Goal: Task Accomplishment & Management: Manage account settings

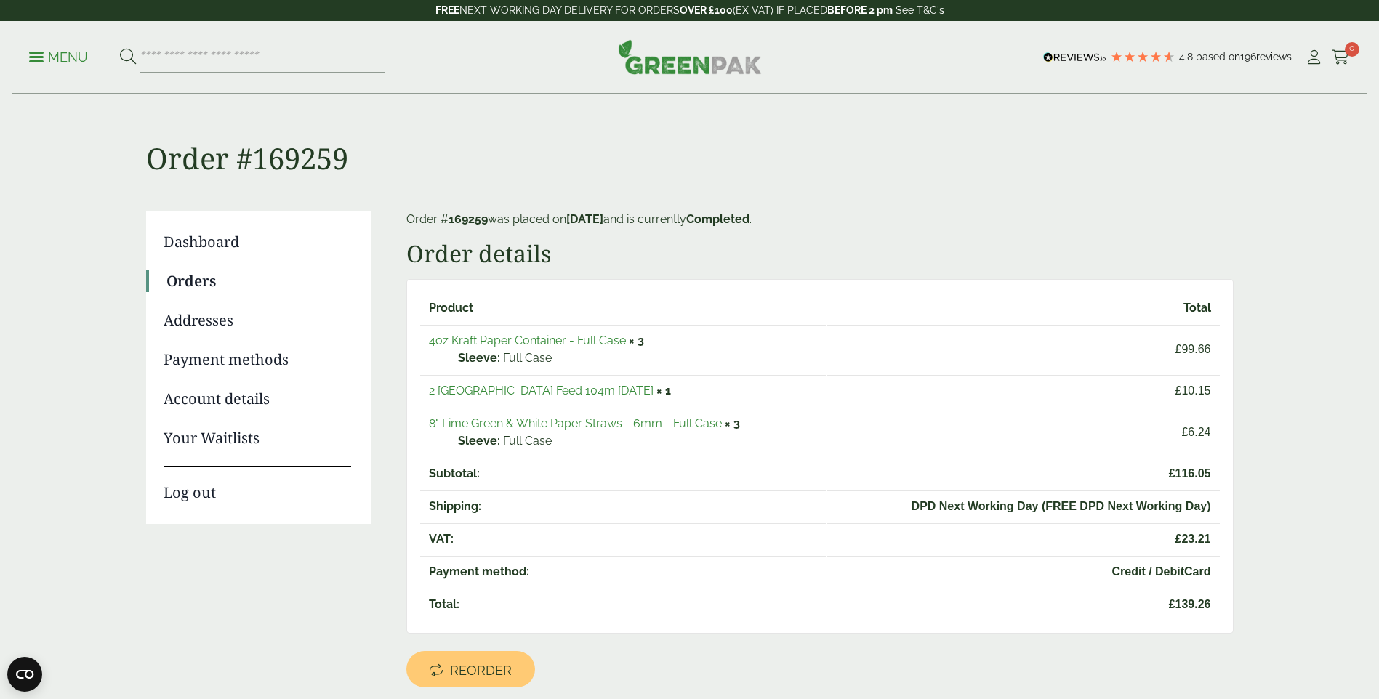
click at [192, 280] on link "Orders" at bounding box center [258, 281] width 185 height 22
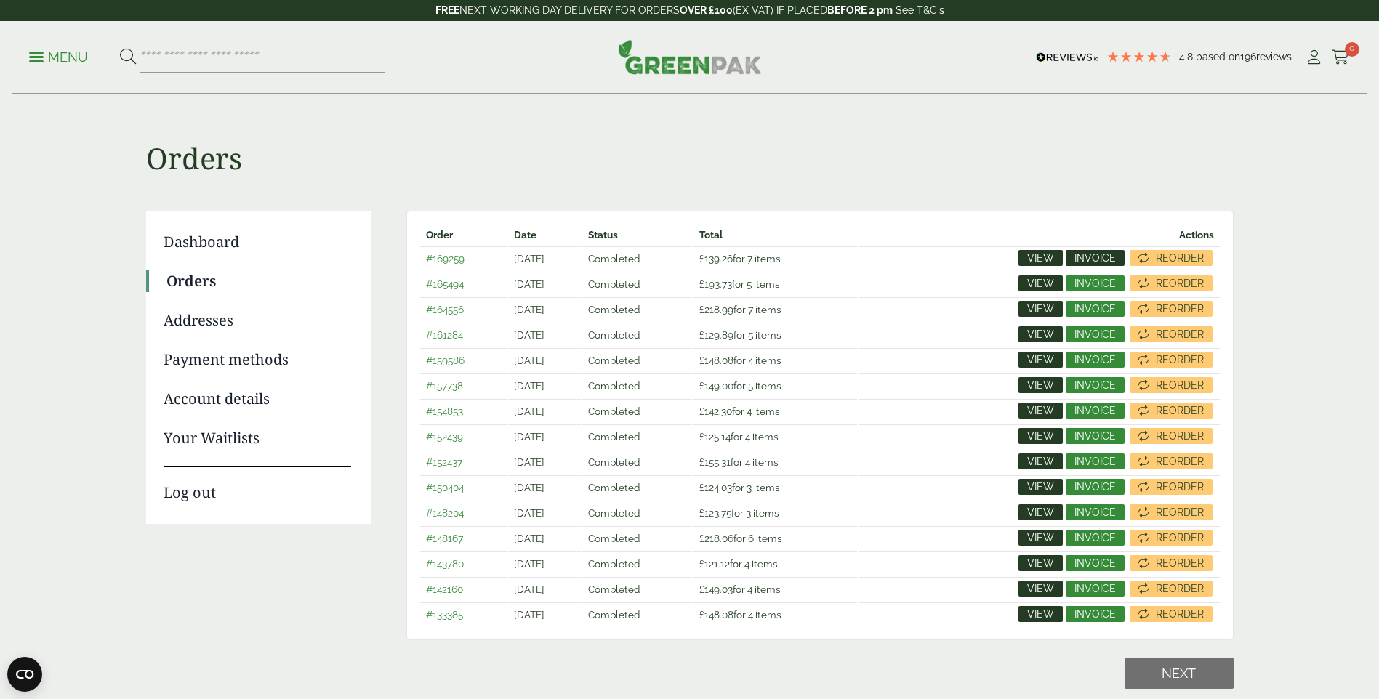
click at [1097, 256] on span "Invoice" at bounding box center [1094, 258] width 41 height 10
